Goal: Find specific page/section: Find specific page/section

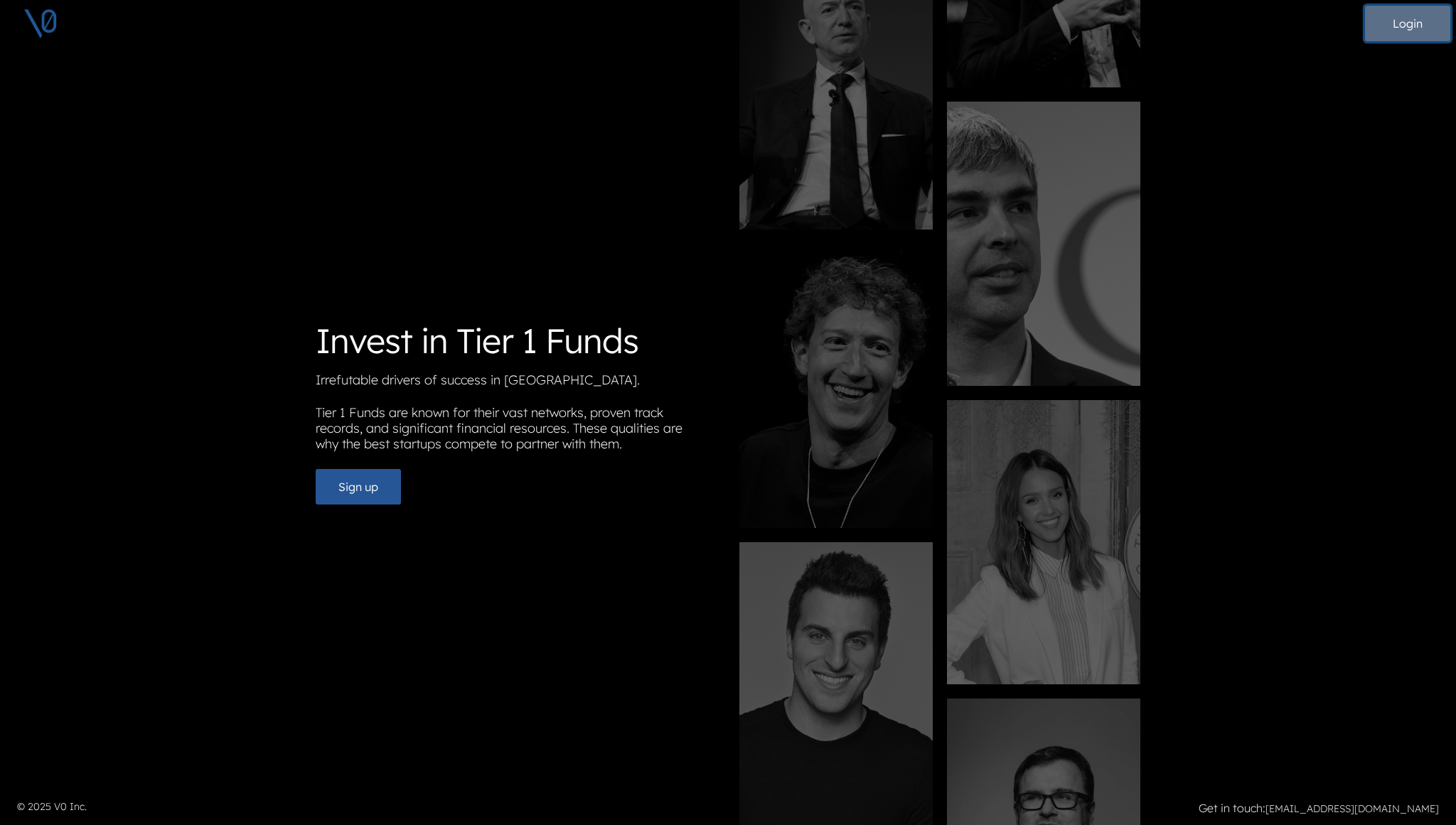
click at [1400, 31] on button "Login" at bounding box center [1407, 23] width 85 height 35
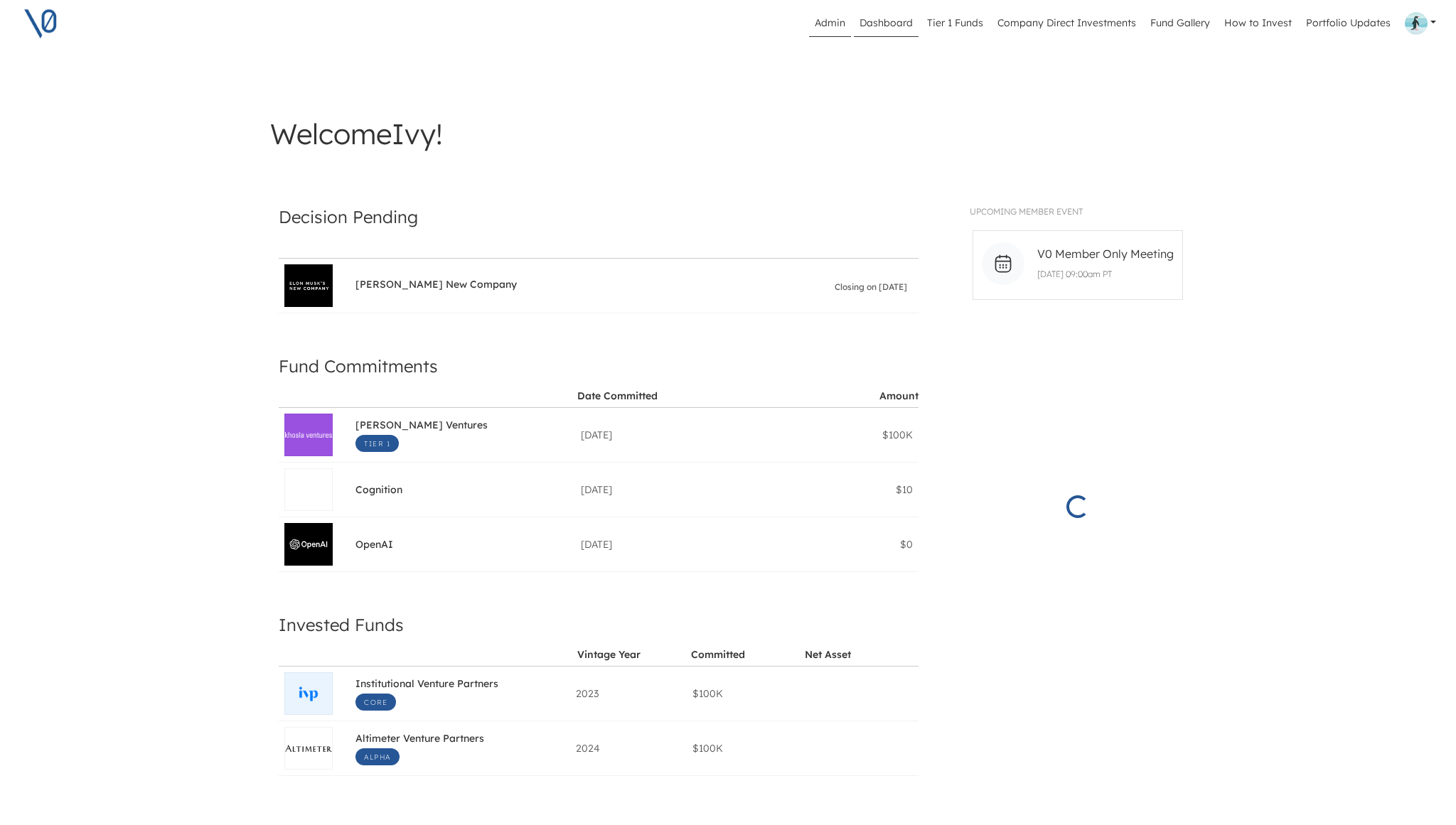
click at [837, 21] on link "Admin" at bounding box center [829, 24] width 42 height 27
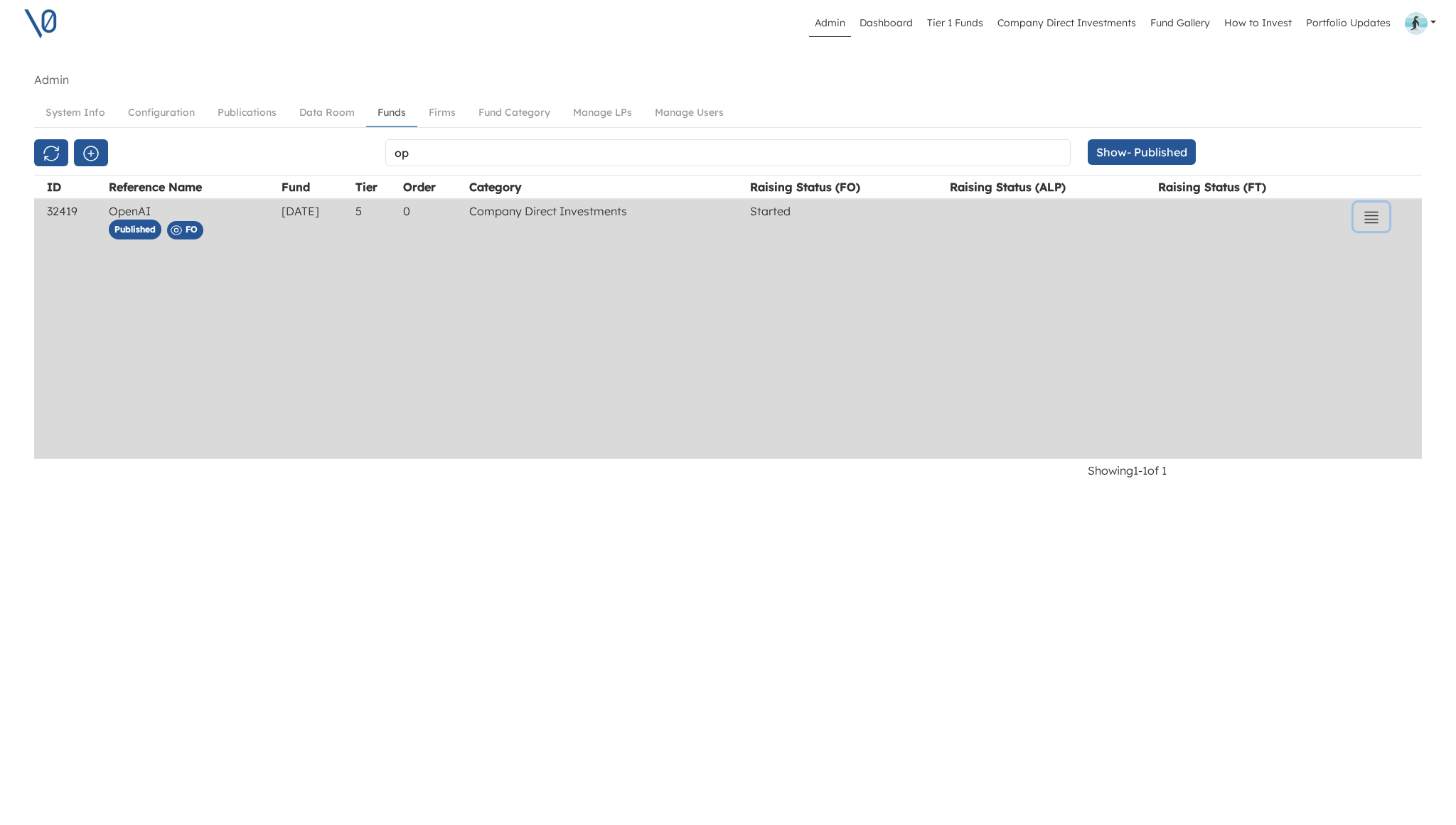
click at [1376, 216] on icon "button" at bounding box center [1372, 218] width 17 height 17
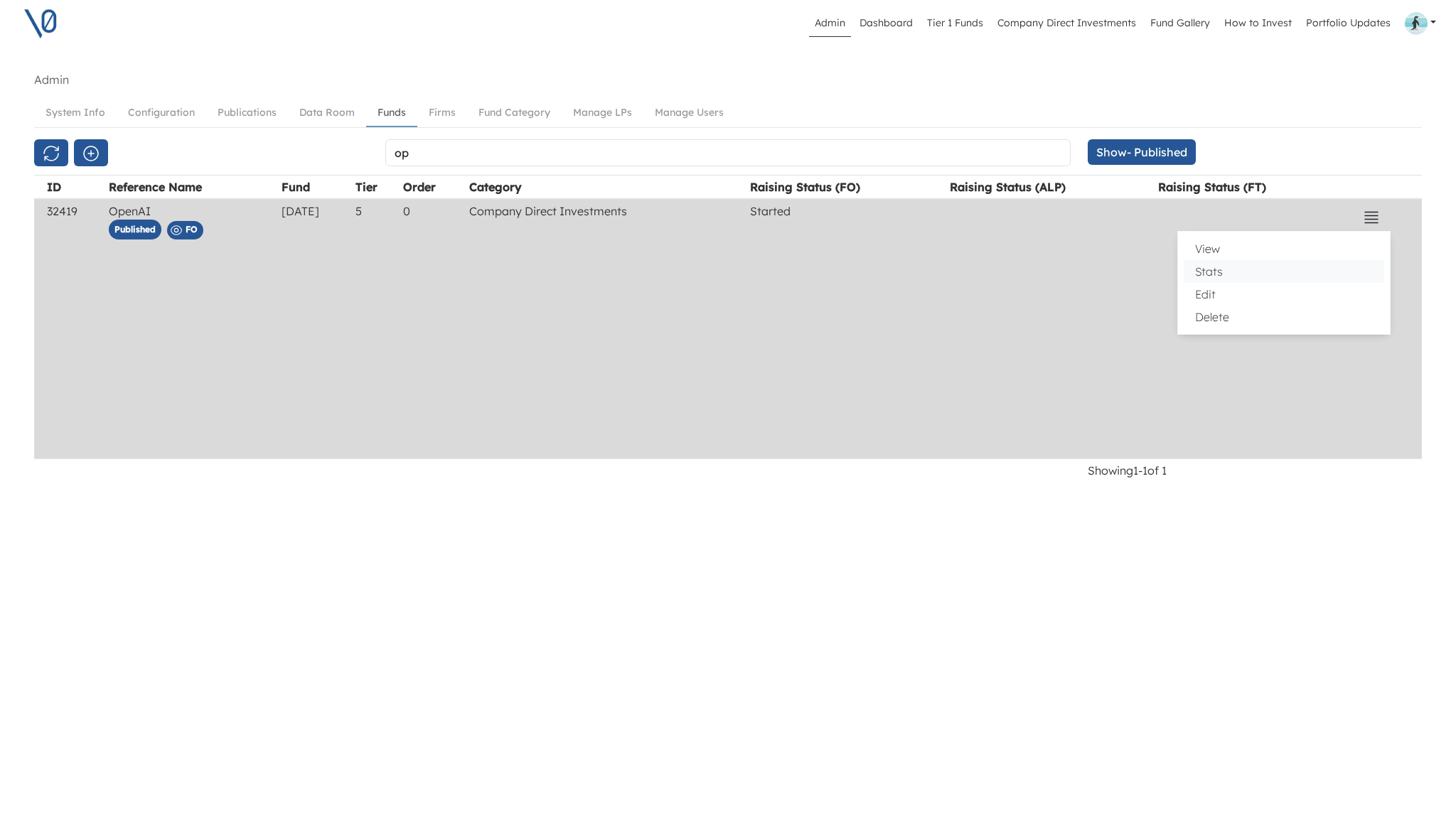
click at [1259, 278] on button "Stats" at bounding box center [1284, 271] width 200 height 23
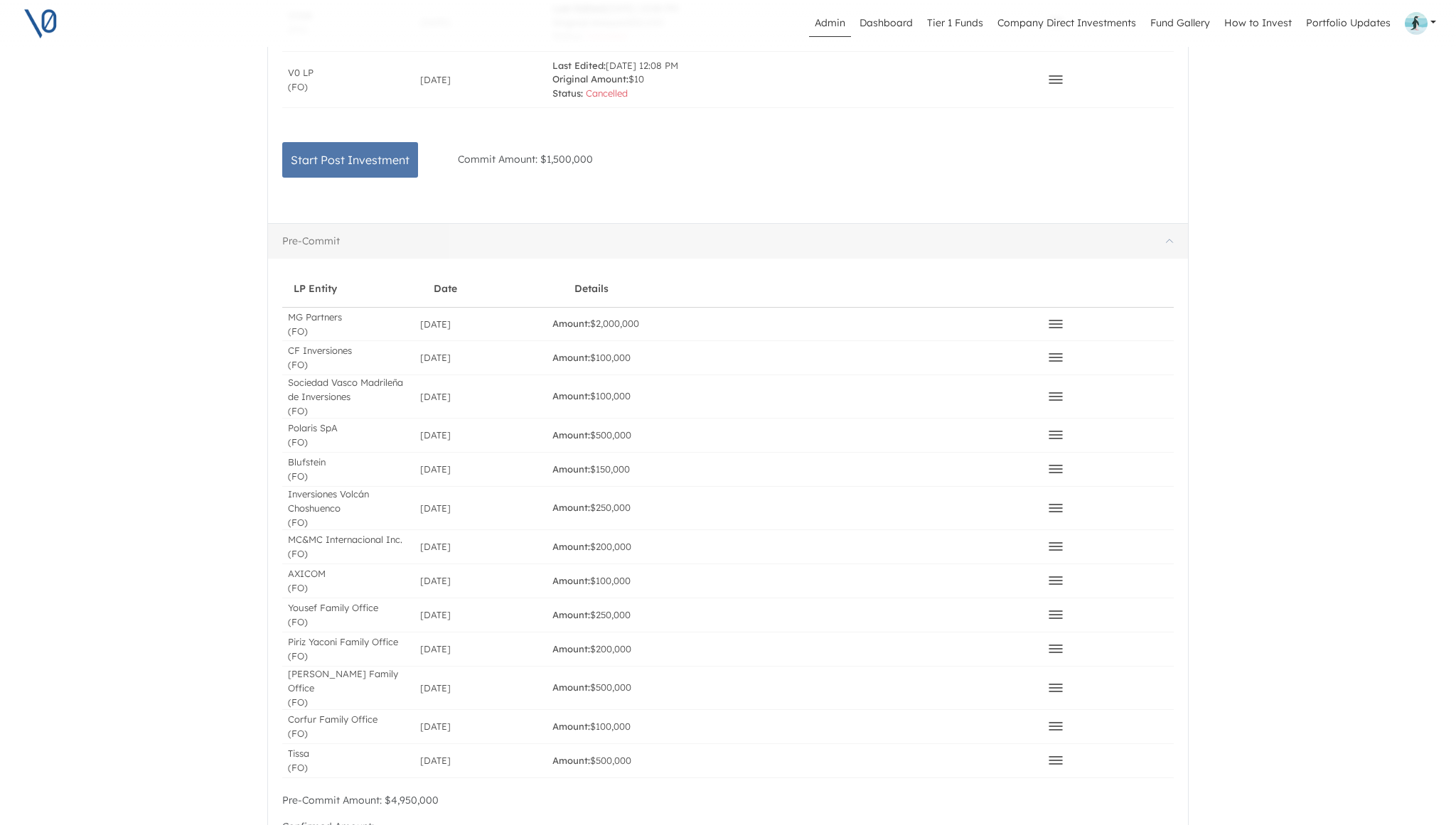
scroll to position [1126, 0]
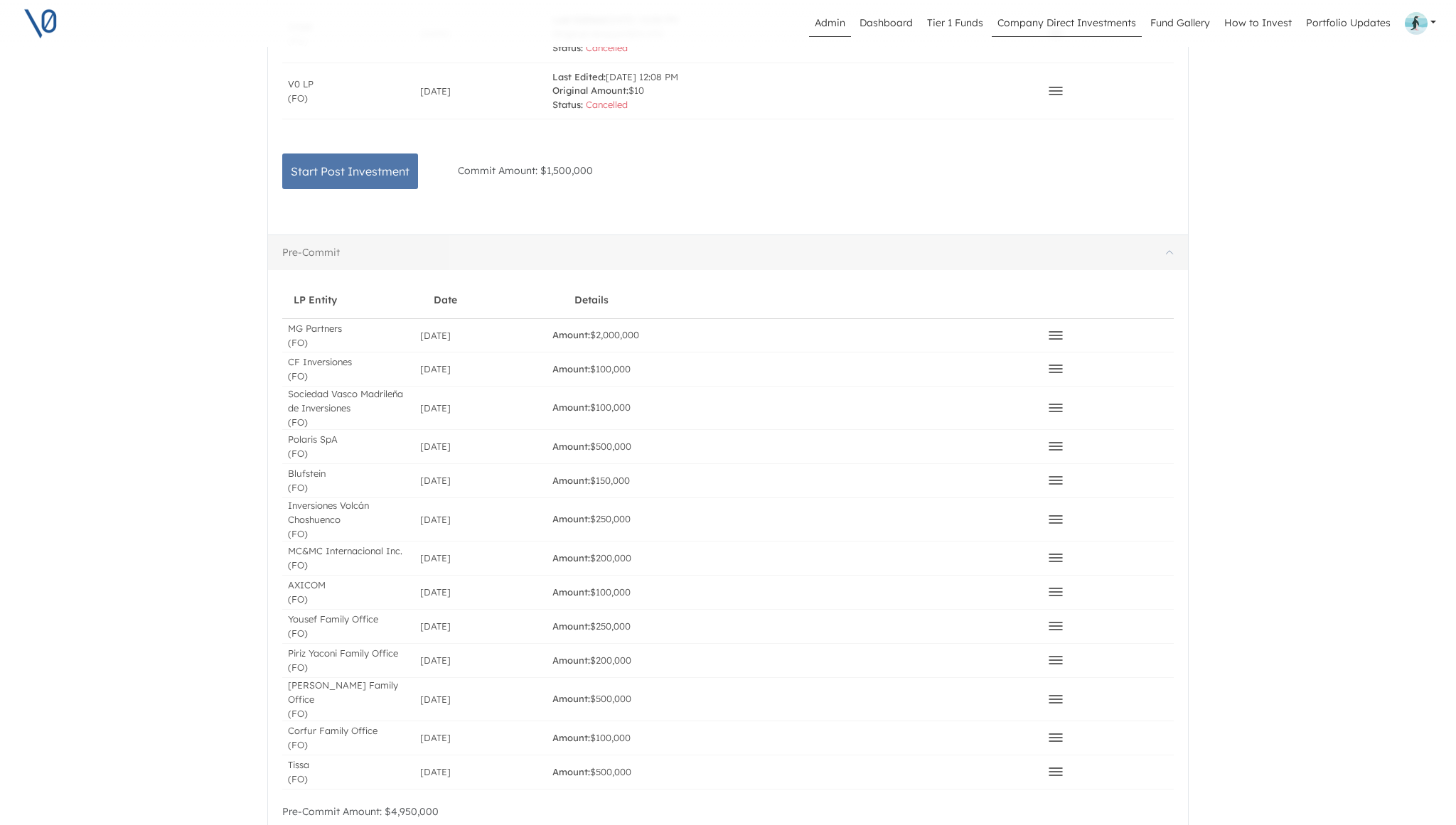
click at [1042, 24] on link "Company Direct Investments" at bounding box center [1066, 24] width 150 height 27
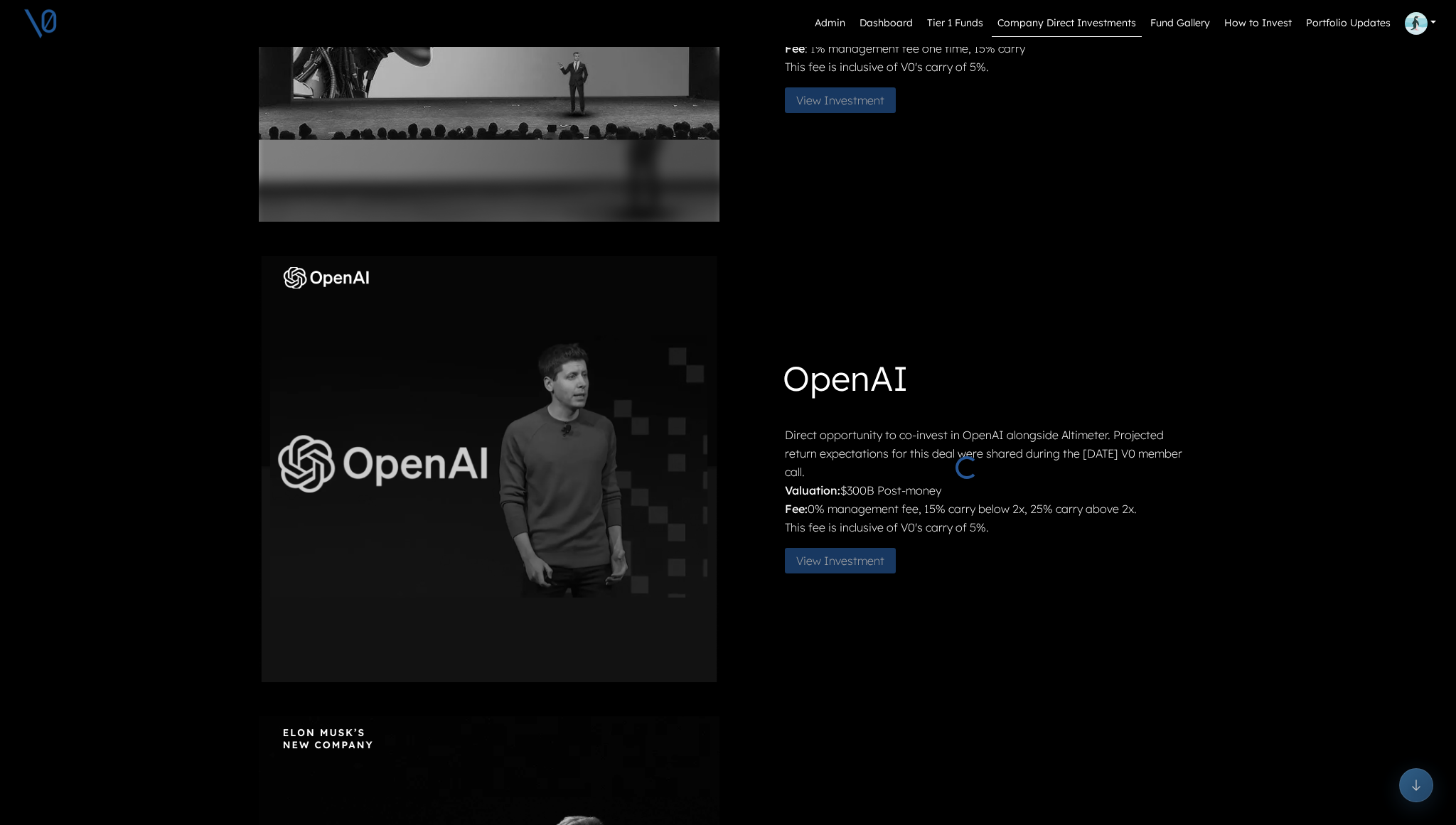
scroll to position [319, 0]
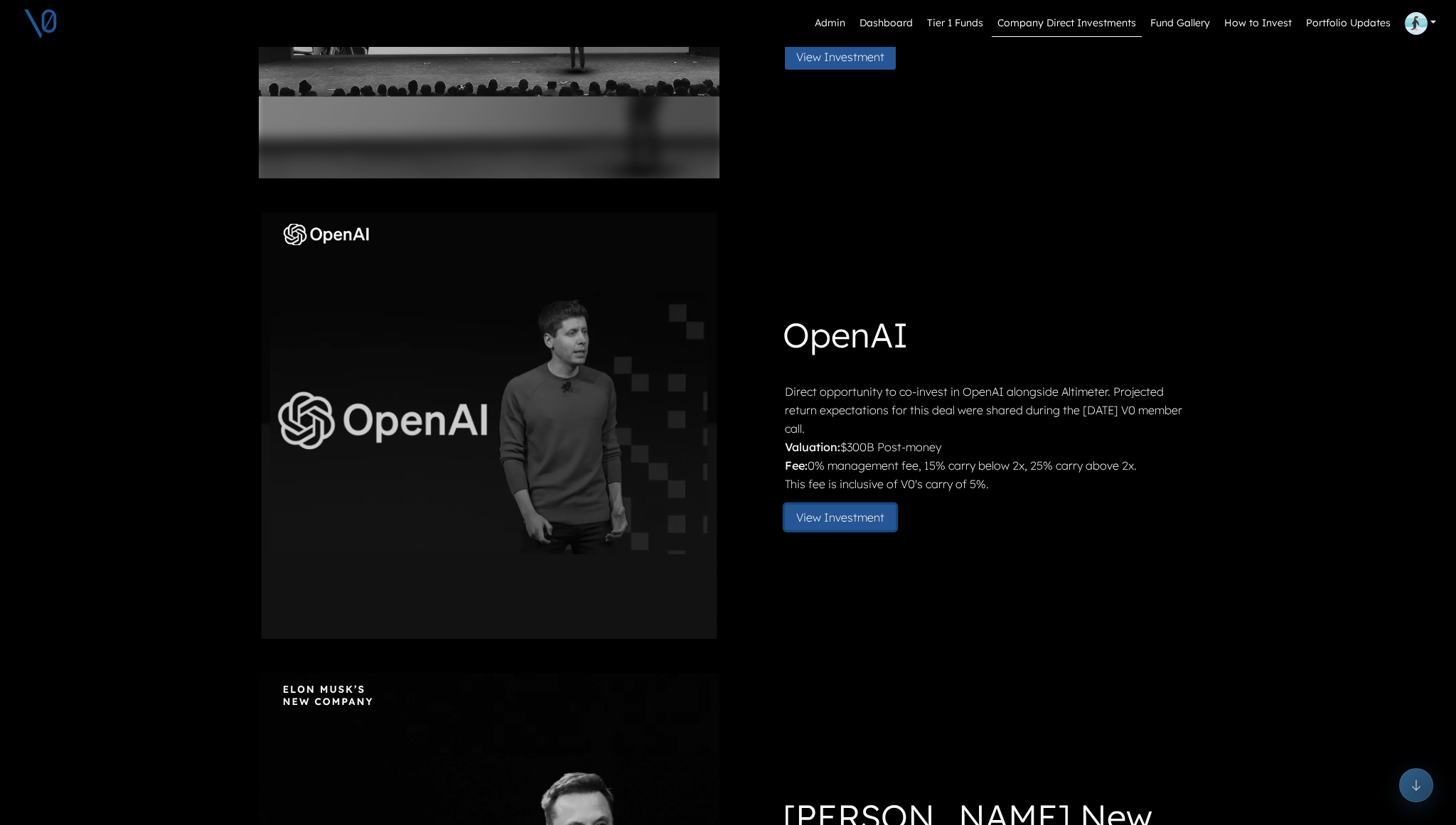
click at [840, 524] on button "View Investment" at bounding box center [840, 517] width 111 height 25
